Goal: Information Seeking & Learning: Learn about a topic

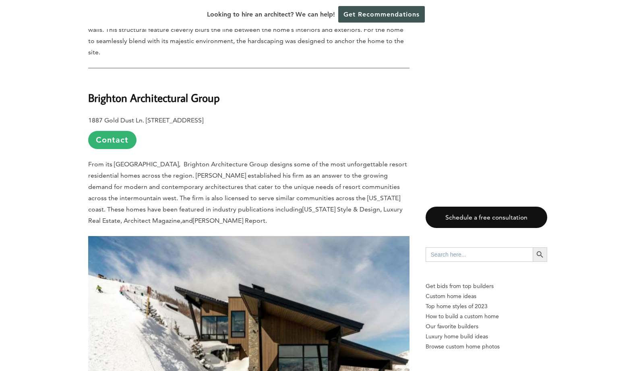
scroll to position [1931, 0]
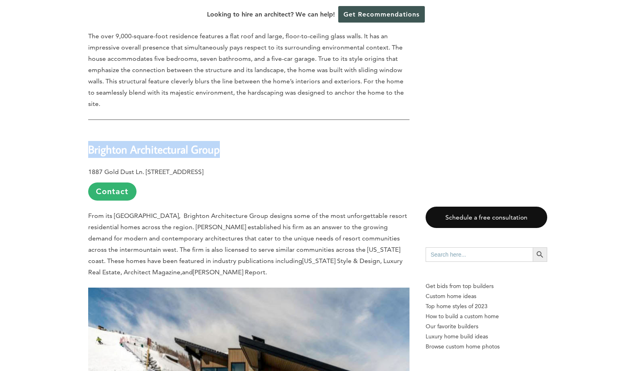
drag, startPoint x: 225, startPoint y: 86, endPoint x: 74, endPoint y: 85, distance: 150.5
copy b "Brighton Architectural Group"
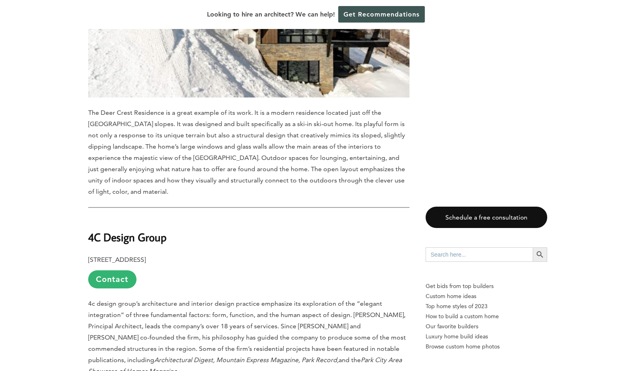
scroll to position [2334, 0]
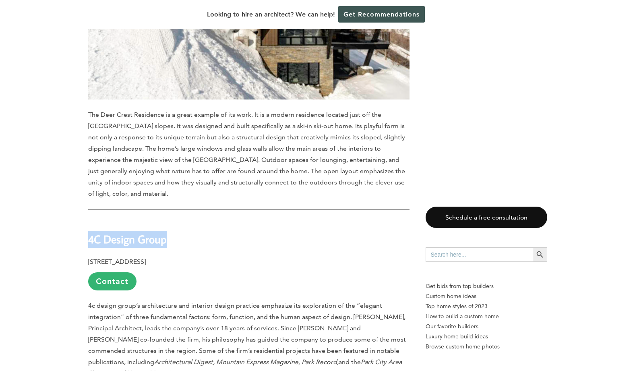
drag, startPoint x: 168, startPoint y: 180, endPoint x: 87, endPoint y: 174, distance: 81.1
copy b "4C Design Group"
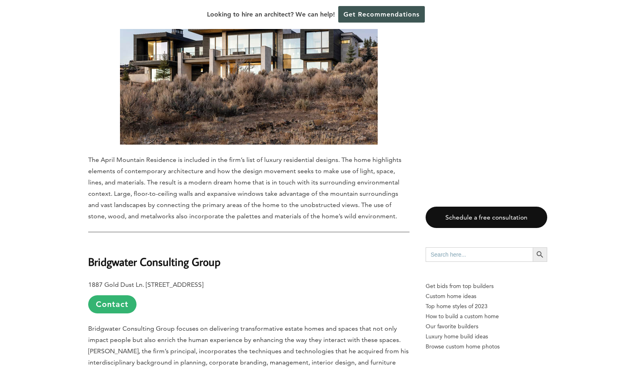
scroll to position [2817, 0]
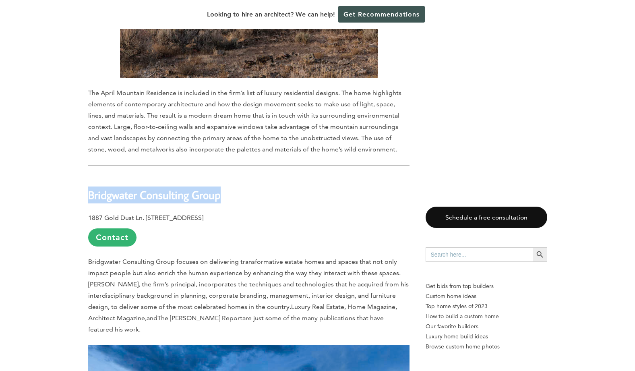
drag, startPoint x: 214, startPoint y: 136, endPoint x: 85, endPoint y: 119, distance: 130.3
copy b "Bridgwater Consulting Group"
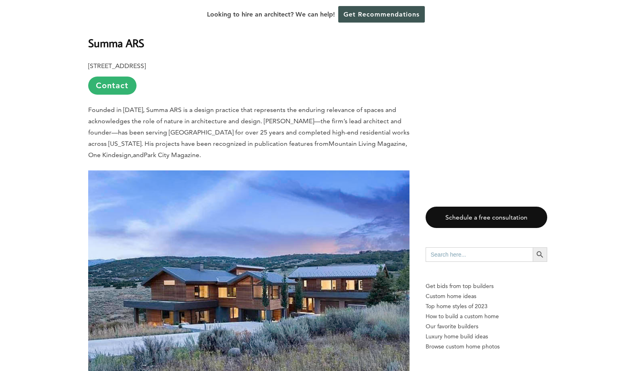
scroll to position [3340, 0]
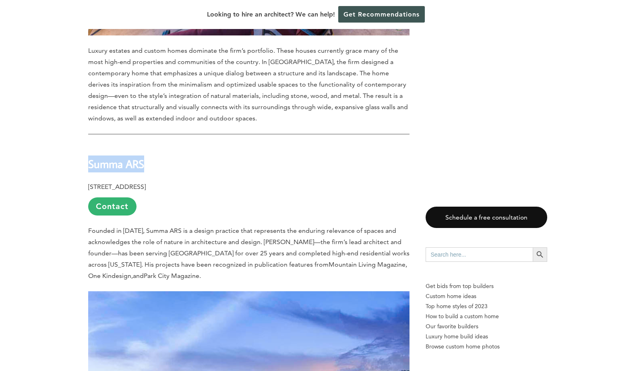
drag, startPoint x: 157, startPoint y: 85, endPoint x: 88, endPoint y: 80, distance: 69.4
click at [88, 144] on h2 "Summa ARS" at bounding box center [248, 158] width 321 height 28
copy b "Summa ARS"
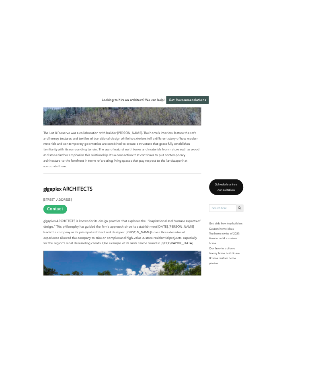
scroll to position [3718, 0]
